Goal: Task Accomplishment & Management: Use online tool/utility

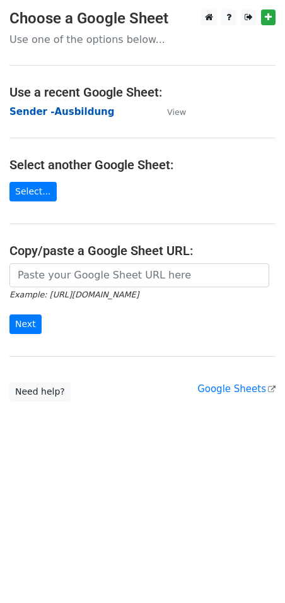
click at [54, 110] on strong "Sender -Ausbildung" at bounding box center [61, 111] width 105 height 11
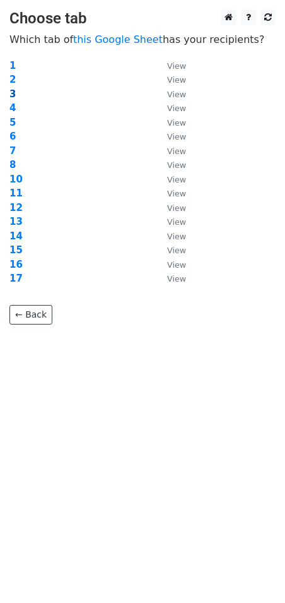
click at [11, 91] on strong "3" at bounding box center [12, 93] width 6 height 11
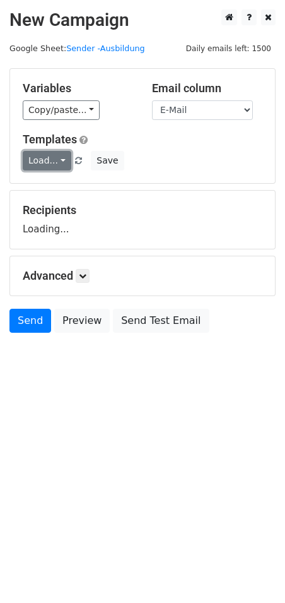
click at [42, 164] on link "Load..." at bounding box center [47, 161] width 49 height 20
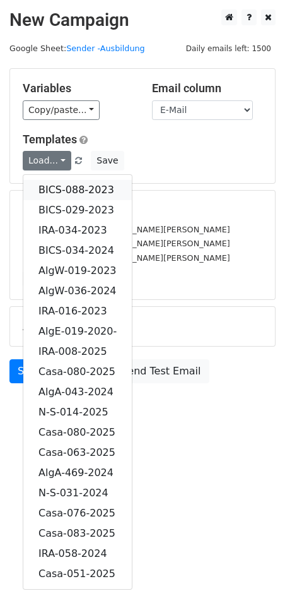
click at [73, 186] on link "BICS-088-2023" at bounding box center [77, 190] width 109 height 20
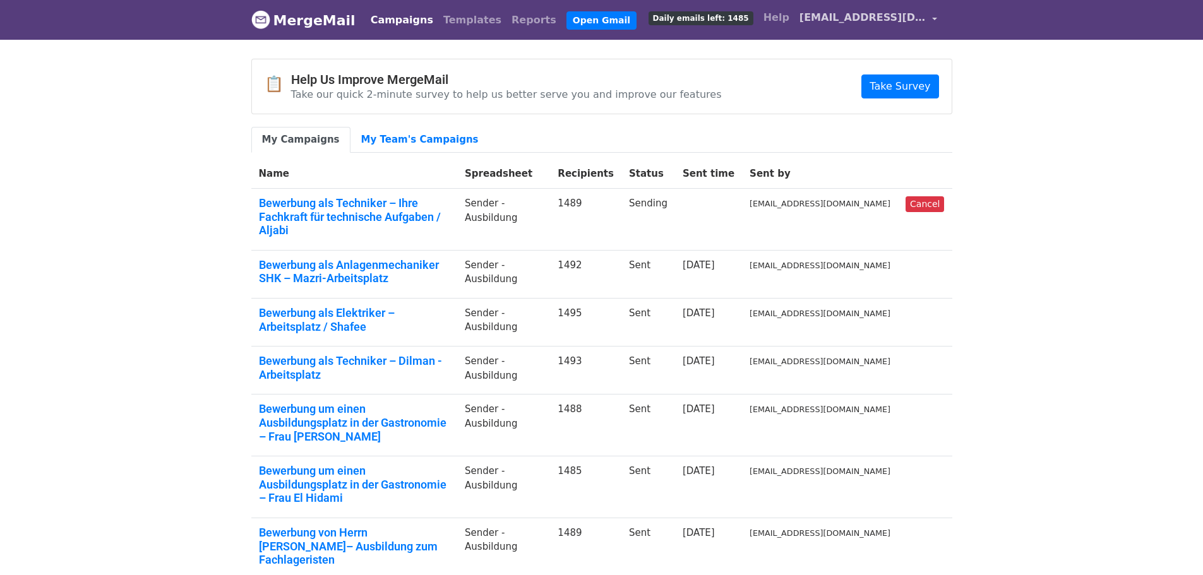
click at [926, 17] on span "[EMAIL_ADDRESS][DOMAIN_NAME]" at bounding box center [863, 17] width 126 height 15
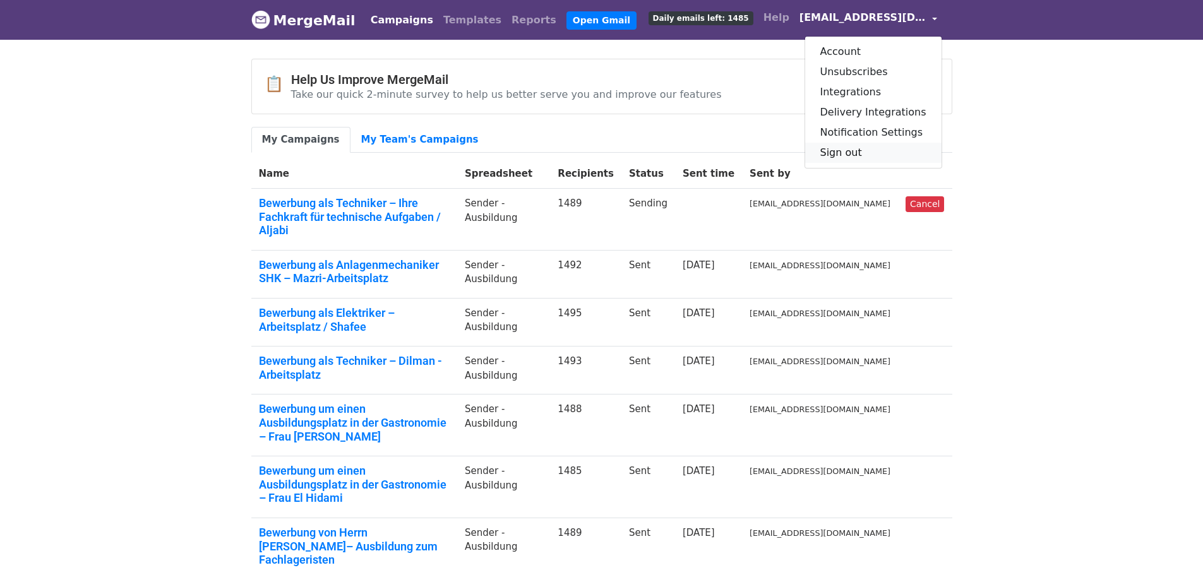
click at [872, 155] on link "Sign out" at bounding box center [873, 153] width 136 height 20
